Goal: Information Seeking & Learning: Learn about a topic

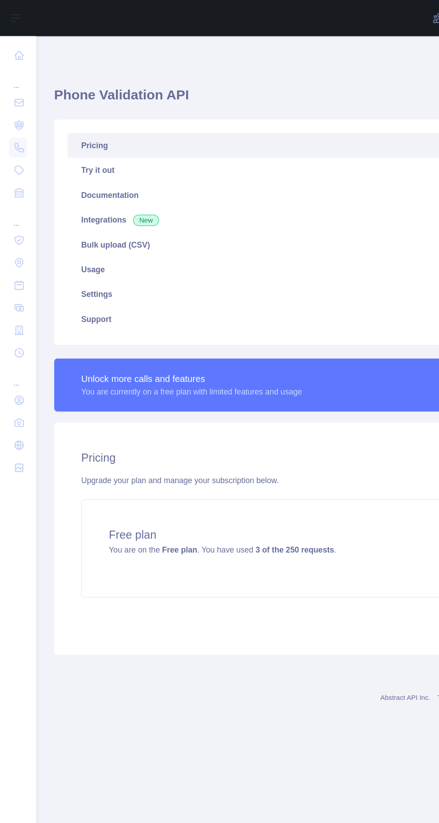
click at [194, 138] on link "Try it out" at bounding box center [234, 135] width 360 height 20
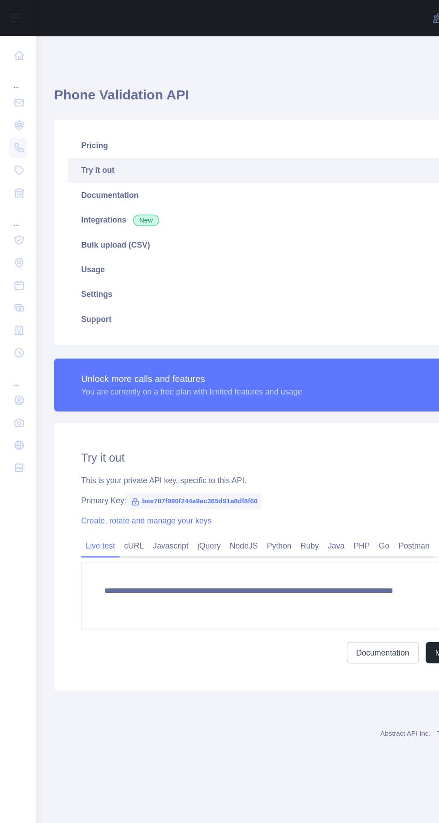
click at [222, 430] on link "Python" at bounding box center [221, 434] width 27 height 14
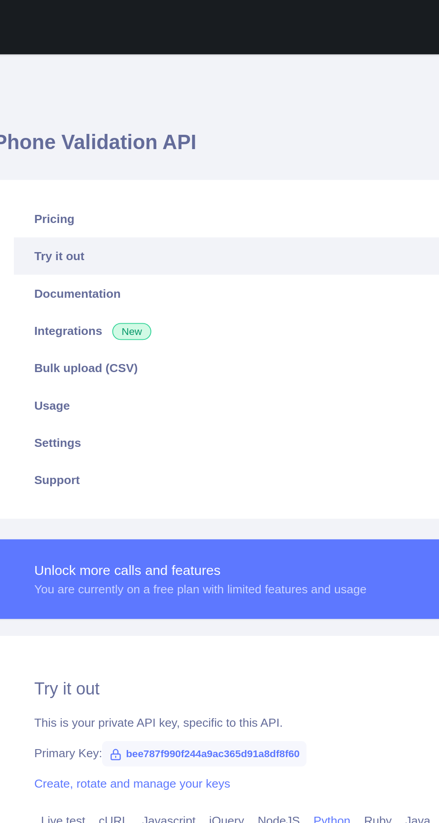
click at [192, 113] on link "Pricing" at bounding box center [234, 116] width 360 height 20
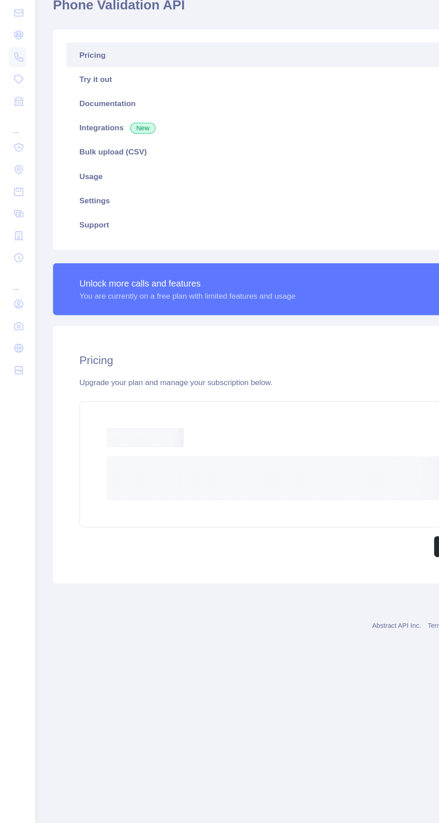
click at [210, 556] on div "Phone Validation API Pricing Try it out Documentation Integrations New Bulk upl…" at bounding box center [234, 304] width 382 height 508
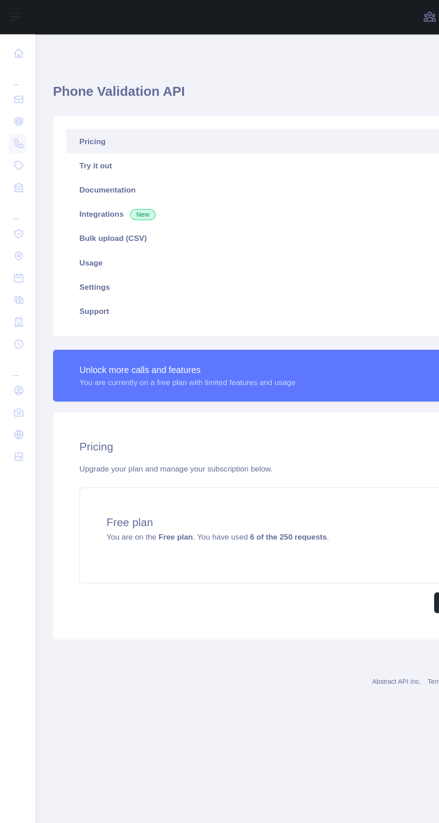
click at [242, 152] on link "Documentation" at bounding box center [234, 155] width 360 height 20
